Goal: Information Seeking & Learning: Understand process/instructions

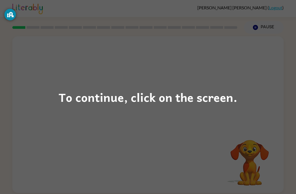
click at [145, 116] on div "To continue, click on the screen." at bounding box center [148, 97] width 296 height 194
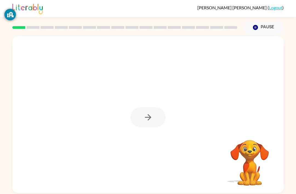
click at [155, 116] on div at bounding box center [148, 117] width 35 height 20
click at [146, 125] on div at bounding box center [148, 117] width 35 height 20
click at [150, 120] on div at bounding box center [148, 117] width 35 height 20
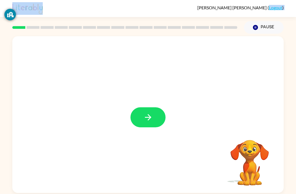
click at [157, 115] on button "button" at bounding box center [148, 117] width 35 height 20
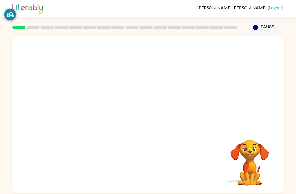
click at [155, 120] on div at bounding box center [147, 114] width 271 height 157
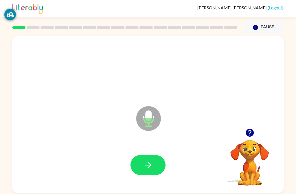
click at [155, 167] on button "button" at bounding box center [148, 165] width 35 height 20
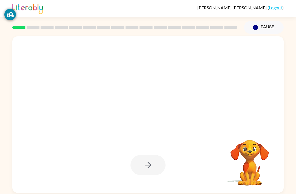
click at [160, 151] on div at bounding box center [148, 165] width 260 height 45
click at [146, 170] on div at bounding box center [148, 165] width 35 height 20
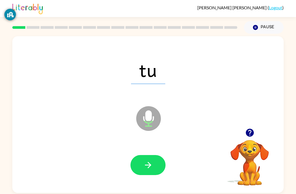
click at [141, 168] on button "button" at bounding box center [148, 165] width 35 height 20
click at [151, 171] on button "button" at bounding box center [148, 165] width 35 height 20
click at [143, 170] on icon "button" at bounding box center [148, 165] width 10 height 10
click at [150, 161] on icon "button" at bounding box center [148, 165] width 10 height 10
click at [149, 167] on icon "button" at bounding box center [148, 165] width 6 height 6
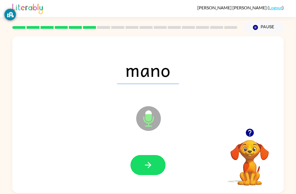
click at [154, 169] on button "button" at bounding box center [148, 165] width 35 height 20
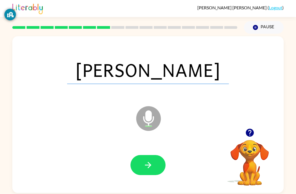
click at [170, 173] on div at bounding box center [148, 165] width 260 height 45
click at [145, 165] on icon "button" at bounding box center [148, 165] width 10 height 10
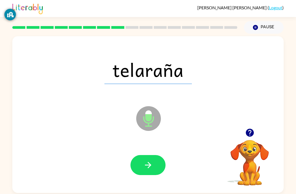
click at [147, 175] on button "button" at bounding box center [148, 165] width 35 height 20
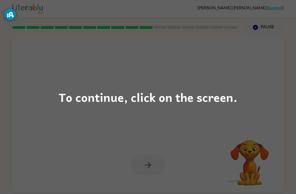
click at [278, 78] on div "To continue, click on the screen." at bounding box center [148, 97] width 296 height 194
click at [93, 87] on div "To continue, click on the screen." at bounding box center [148, 97] width 296 height 194
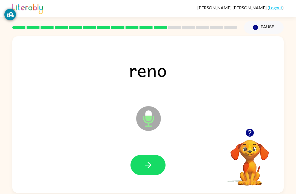
click at [145, 162] on icon "button" at bounding box center [148, 165] width 10 height 10
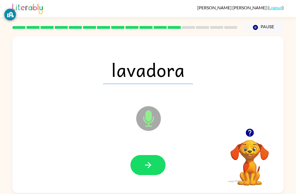
click at [148, 155] on div at bounding box center [148, 165] width 260 height 45
click at [145, 171] on button "button" at bounding box center [148, 165] width 35 height 20
click at [145, 171] on div at bounding box center [148, 165] width 35 height 20
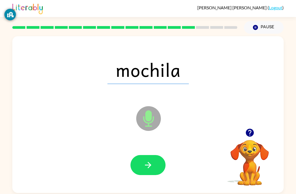
click at [143, 170] on icon "button" at bounding box center [148, 165] width 10 height 10
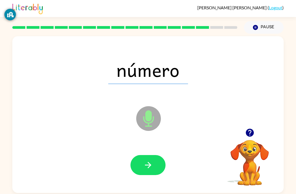
scroll to position [3, 0]
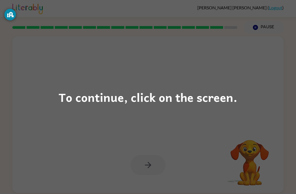
click at [278, 71] on div "To continue, click on the screen." at bounding box center [148, 97] width 296 height 194
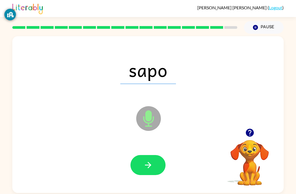
click at [141, 162] on button "button" at bounding box center [148, 165] width 35 height 20
